Goal: Obtain resource: Download file/media

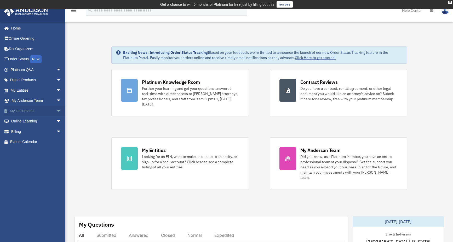
click at [28, 110] on link "My Documents arrow_drop_down" at bounding box center [37, 111] width 66 height 10
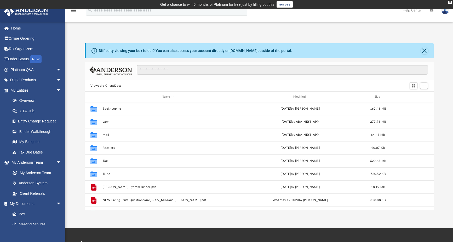
scroll to position [9, 0]
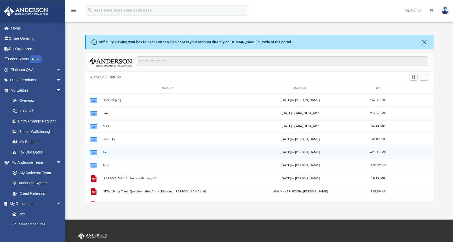
click at [106, 152] on button "Tax" at bounding box center [168, 152] width 130 height 3
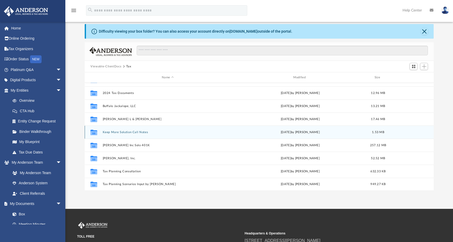
scroll to position [46, 0]
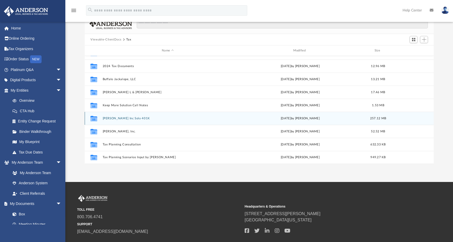
click at [123, 117] on button "Molly Stark Inc Solo 401K" at bounding box center [168, 118] width 130 height 3
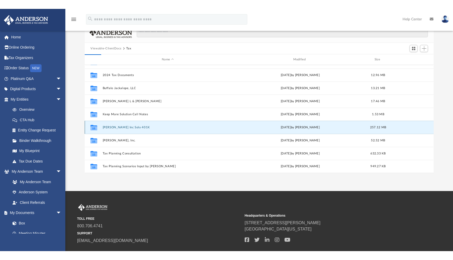
scroll to position [0, 0]
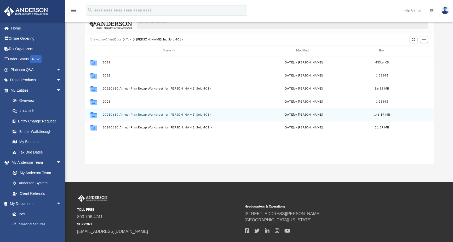
click at [147, 116] on button "20230630 Annual Plan Recap Worksheet for Molly Stark Solo 401K" at bounding box center [169, 114] width 132 height 3
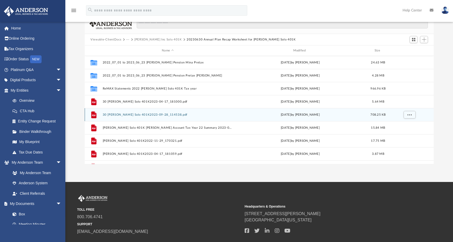
click at [140, 115] on button "30 Molly Stark Solo 401K2023-09-28_114538.pdf" at bounding box center [168, 114] width 130 height 3
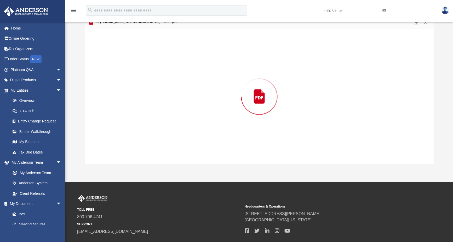
click at [140, 115] on div "Preview" at bounding box center [259, 96] width 349 height 135
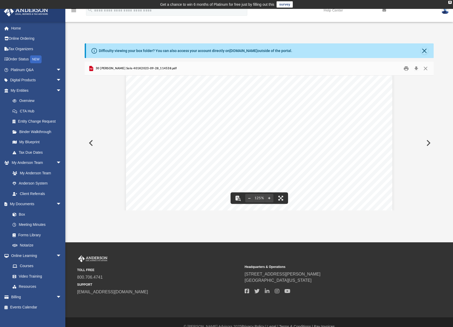
scroll to position [76, 0]
click at [424, 52] on button "Close" at bounding box center [424, 50] width 7 height 7
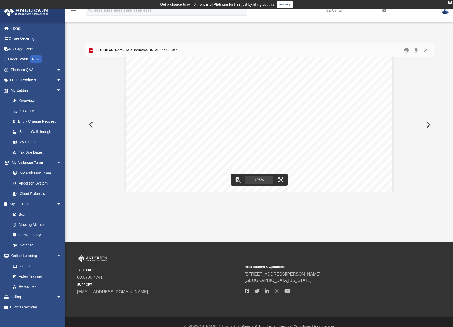
click at [426, 48] on button "Close" at bounding box center [425, 50] width 9 height 8
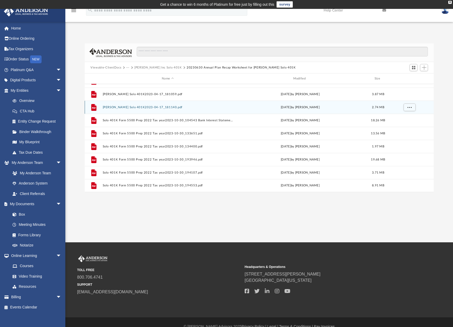
scroll to position [9, 0]
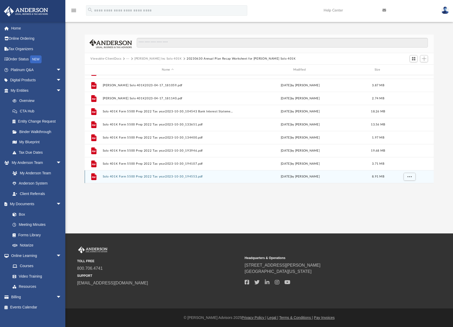
click at [124, 179] on div "File Solo 401K Form 5500 Prep 2022 Tax year2023-10-30_194553.pdf Mon Oct 30 202…" at bounding box center [259, 176] width 349 height 13
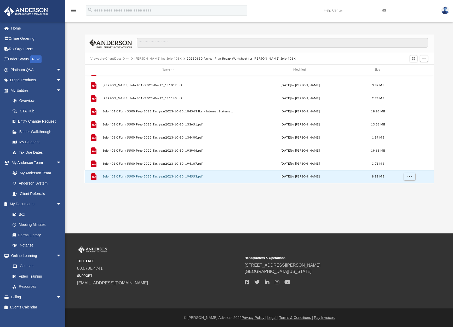
click at [124, 179] on div "File Solo 401K Form 5500 Prep 2022 Tax year2023-10-30_194553.pdf Mon Oct 30 202…" at bounding box center [259, 176] width 349 height 13
click at [150, 178] on button "Solo 401K Form 5500 Prep 2022 Tax year2023-10-30_194553.pdf" at bounding box center [168, 176] width 130 height 3
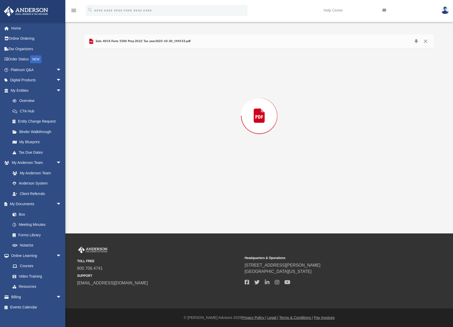
click at [150, 178] on div "Preview" at bounding box center [259, 115] width 349 height 135
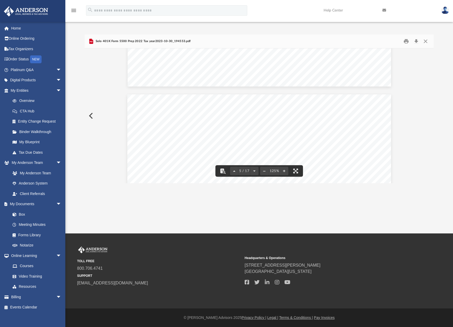
scroll to position [1479, 0]
click at [425, 40] on button "Close" at bounding box center [425, 41] width 9 height 8
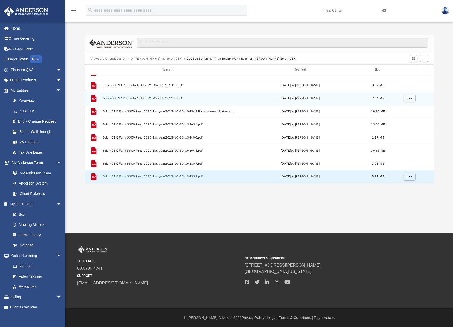
click at [144, 98] on button "Molly Stark Solo 401K2023-04-17_181140.pdf" at bounding box center [168, 98] width 130 height 3
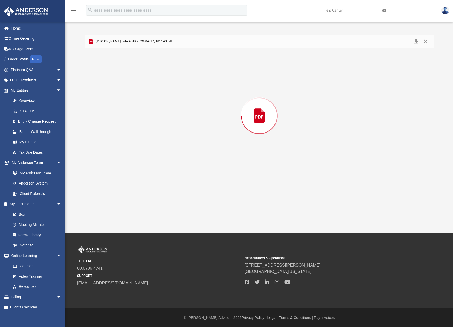
click at [144, 98] on div "Preview" at bounding box center [259, 115] width 349 height 135
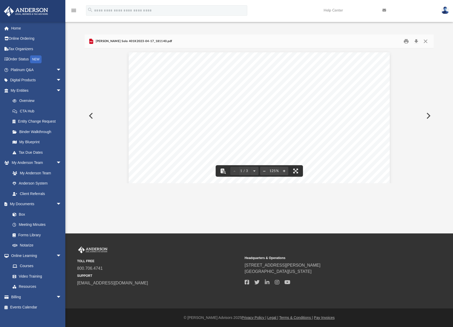
scroll to position [8, 0]
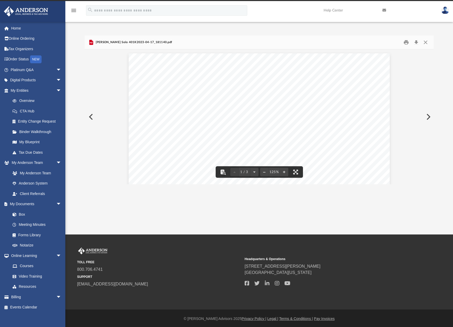
click at [427, 41] on button "Close" at bounding box center [425, 42] width 9 height 8
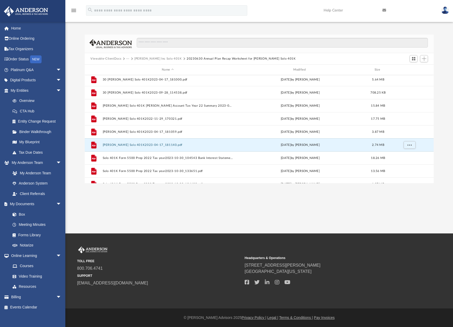
scroll to position [40, 0]
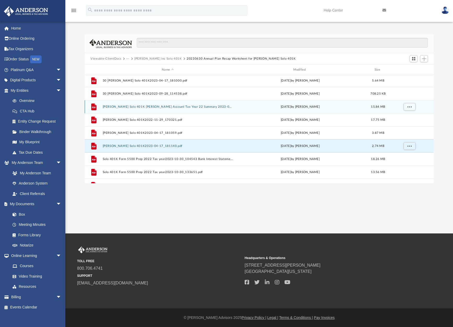
click at [145, 107] on button "Molly Stark Solo 401K Schwab Account Tax Year 22 Summary 2023-04-17_181615.pdf" at bounding box center [168, 106] width 130 height 3
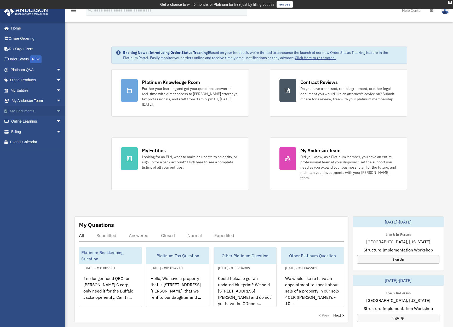
click at [56, 109] on span "arrow_drop_down" at bounding box center [61, 111] width 10 height 11
click at [19, 119] on link "Box" at bounding box center [38, 121] width 62 height 10
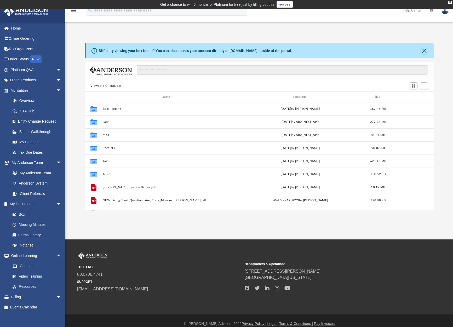
scroll to position [115, 345]
